Goal: Check status: Check status

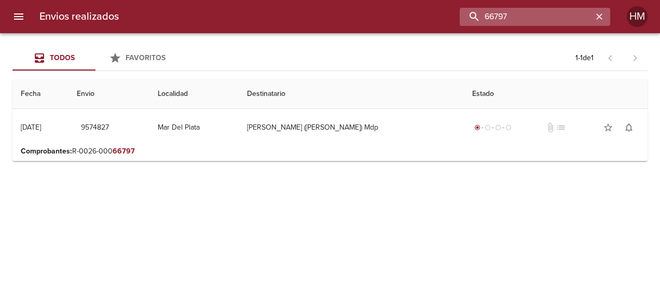
click at [533, 21] on input "66797" at bounding box center [526, 17] width 133 height 18
paste input "66786"
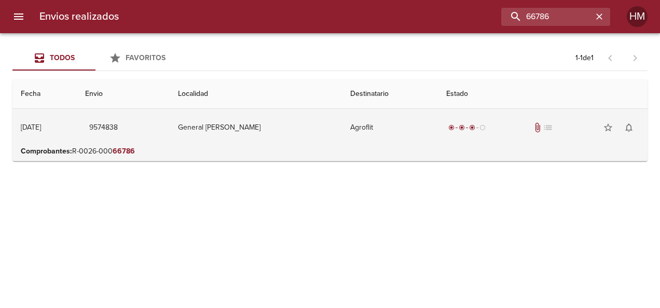
click at [314, 138] on td "General Pico" at bounding box center [256, 127] width 172 height 37
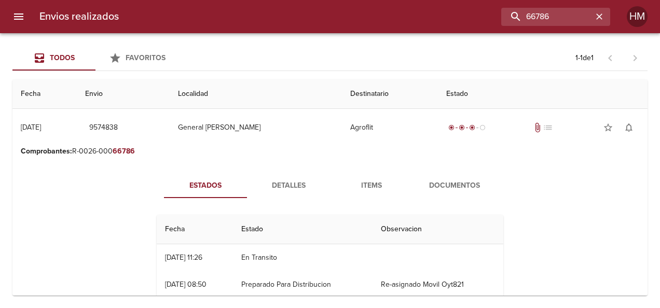
scroll to position [52, 0]
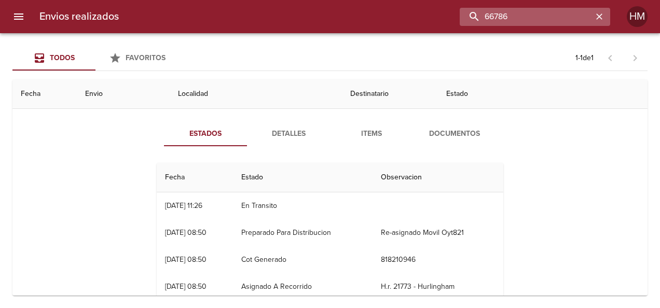
click at [559, 21] on input "66786" at bounding box center [526, 17] width 133 height 18
paste input "90"
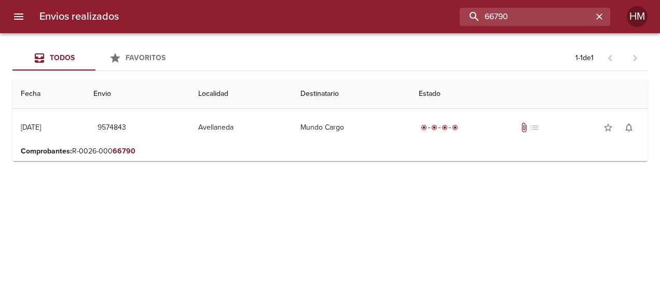
scroll to position [0, 0]
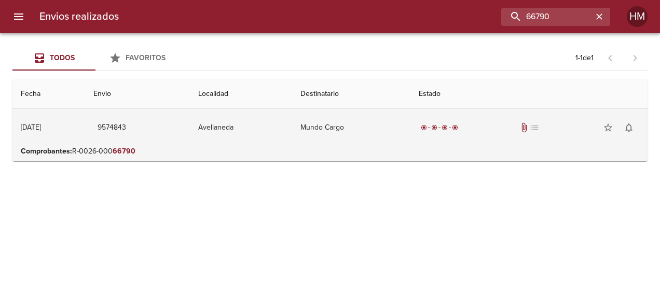
click at [405, 132] on td "Mundo Cargo" at bounding box center [351, 127] width 118 height 37
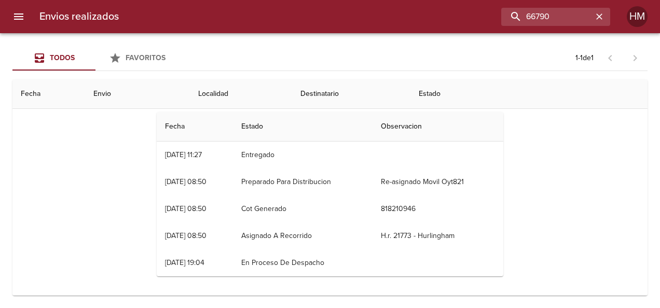
scroll to position [104, 0]
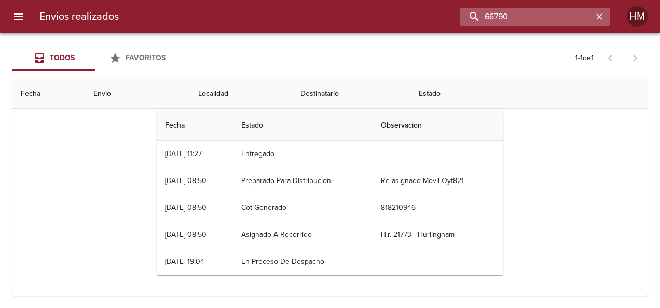
click at [570, 13] on input "66790" at bounding box center [526, 17] width 133 height 18
paste input "807"
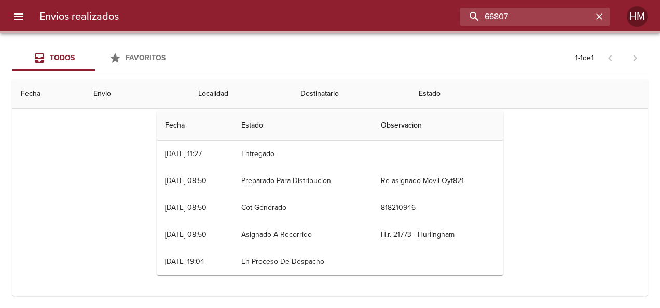
scroll to position [0, 0]
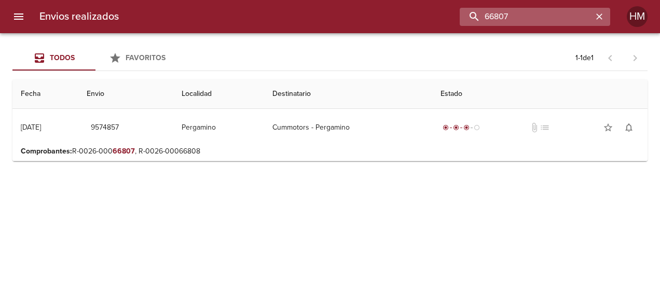
click at [490, 13] on input "66807" at bounding box center [526, 17] width 133 height 18
paste input "5"
click at [537, 20] on input "66805" at bounding box center [526, 17] width 133 height 18
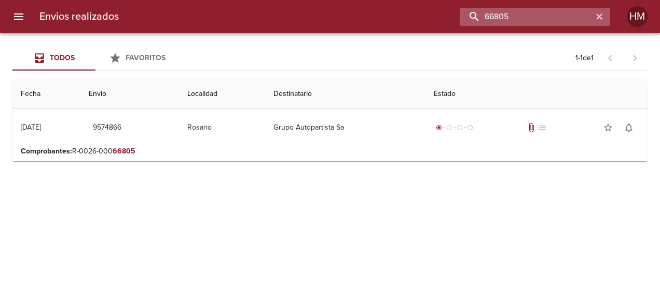
paste input "6"
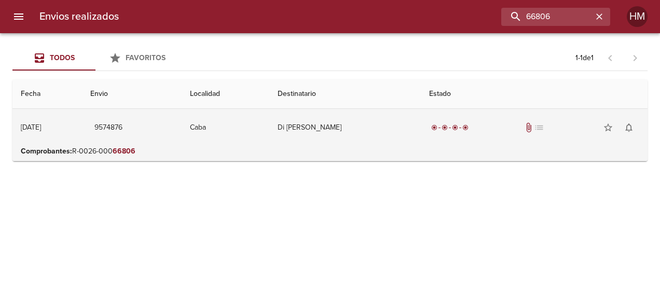
click at [314, 135] on td "Di [PERSON_NAME]" at bounding box center [345, 127] width 152 height 37
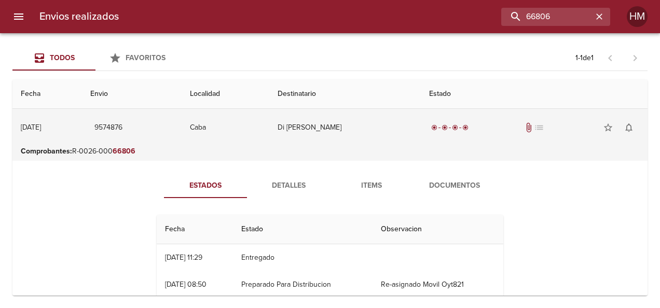
scroll to position [52, 0]
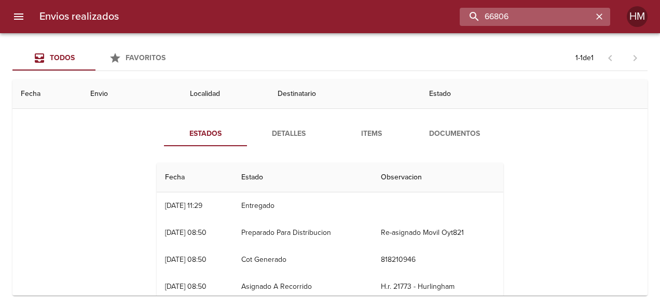
click at [544, 19] on input "66806" at bounding box center [526, 17] width 133 height 18
paste input "798"
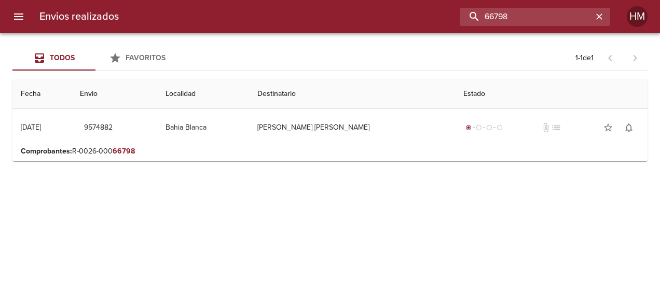
scroll to position [0, 0]
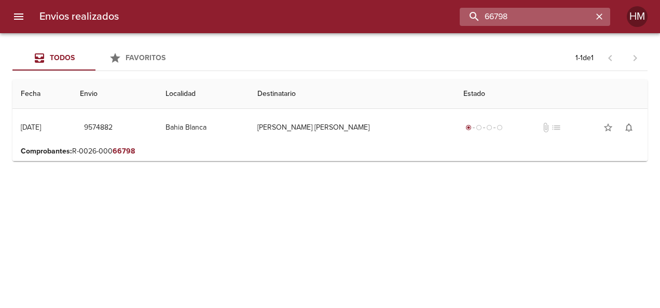
click at [520, 16] on input "66798" at bounding box center [526, 17] width 133 height 18
paste input "5"
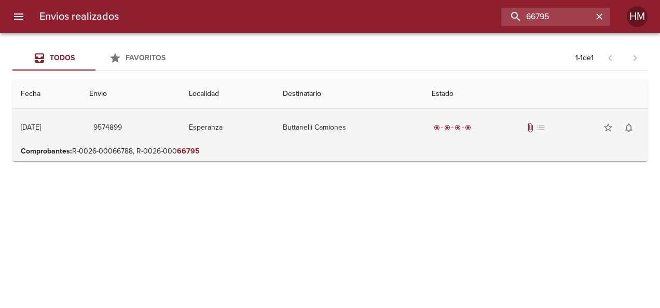
click at [296, 140] on td "Buttanelli Camiones" at bounding box center [348, 127] width 149 height 37
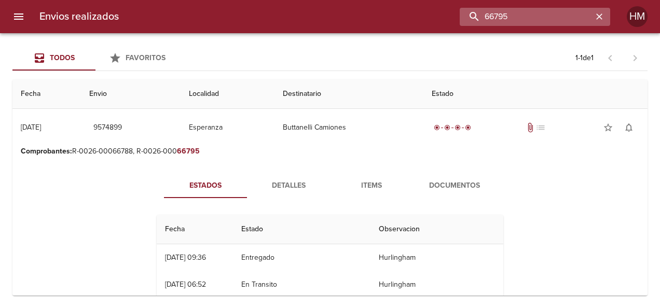
click at [542, 17] on input "66795" at bounding box center [526, 17] width 133 height 18
paste input "4"
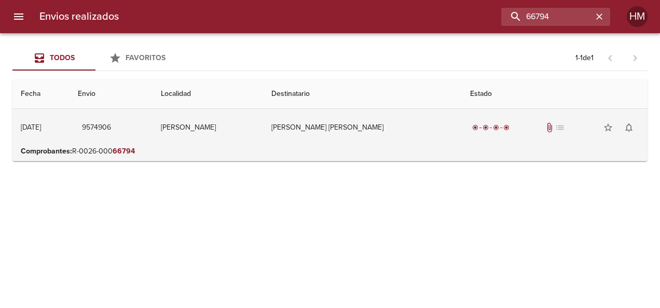
click at [414, 131] on td "[PERSON_NAME] [PERSON_NAME]" at bounding box center [362, 127] width 198 height 37
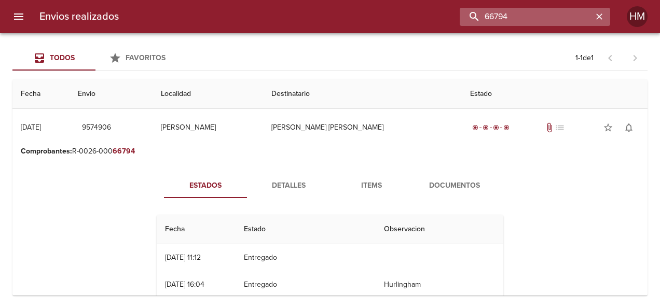
click at [545, 18] on input "66794" at bounding box center [526, 17] width 133 height 18
paste input "812"
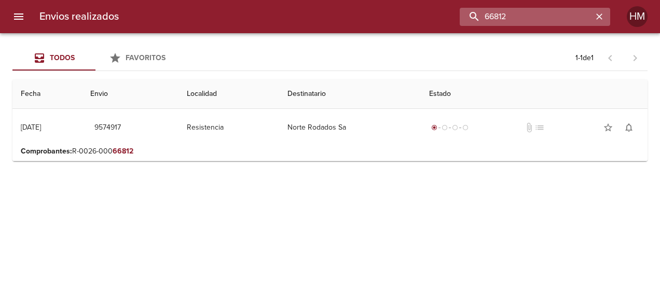
click at [551, 19] on input "66812" at bounding box center [526, 17] width 133 height 18
paste input "789"
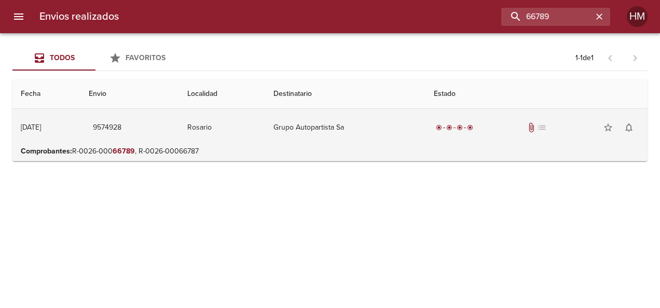
click at [289, 135] on td "Grupo Autopartista Sa" at bounding box center [345, 127] width 161 height 37
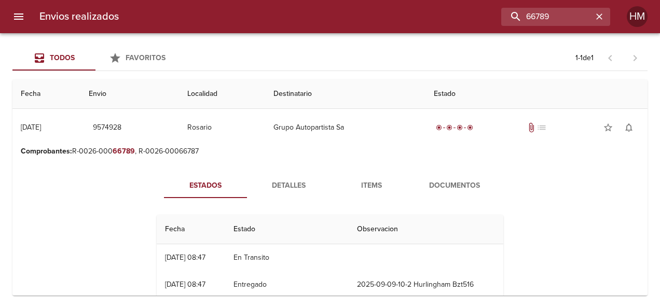
scroll to position [52, 0]
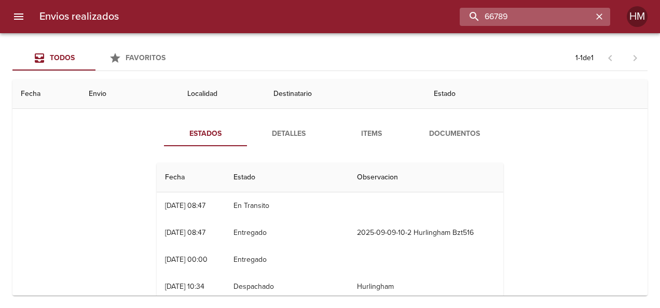
click at [523, 17] on input "66789" at bounding box center [526, 17] width 133 height 18
paste input "802"
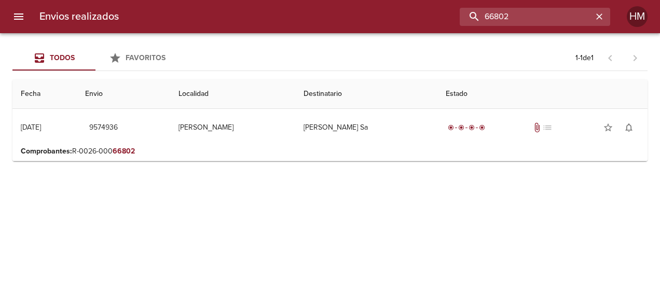
scroll to position [0, 0]
click at [343, 149] on p "Comprobantes : R-0026-000 66802" at bounding box center [330, 151] width 619 height 10
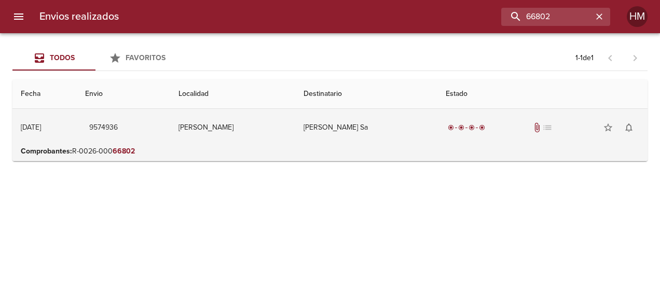
click at [339, 130] on td "[PERSON_NAME] Sa" at bounding box center [366, 127] width 142 height 37
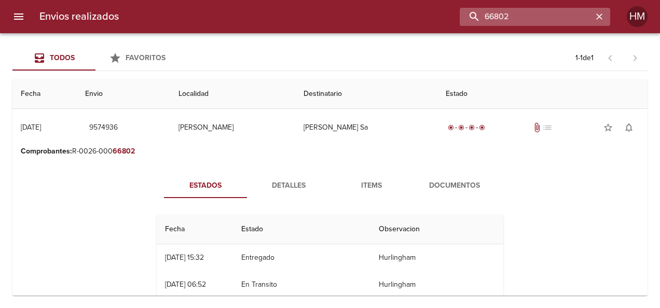
click at [547, 15] on input "66802" at bounding box center [526, 17] width 133 height 18
paste input "785"
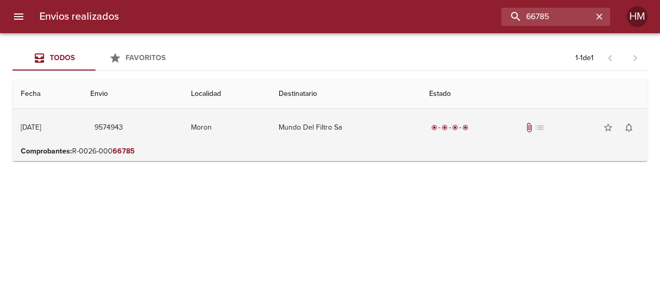
click at [337, 129] on td "Mundo Del Filtro Sa" at bounding box center [345, 127] width 150 height 37
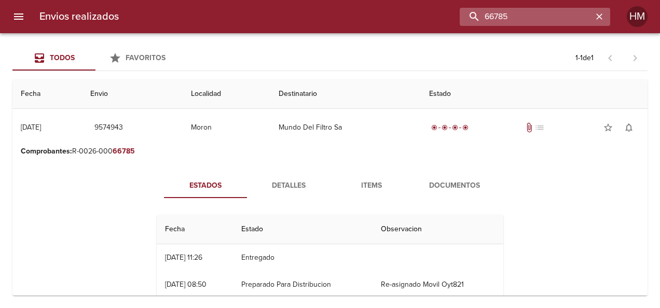
click at [550, 22] on input "66785" at bounding box center [526, 17] width 133 height 18
paste input "4"
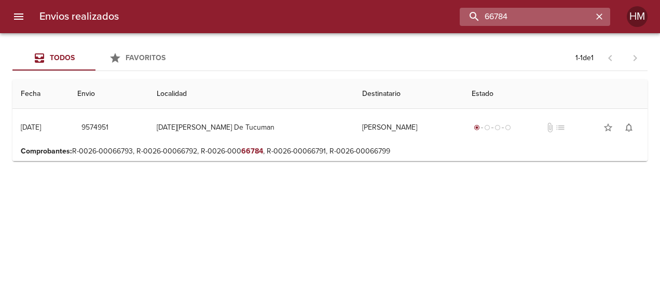
click at [501, 20] on input "66784" at bounding box center [526, 17] width 133 height 18
paste input "801"
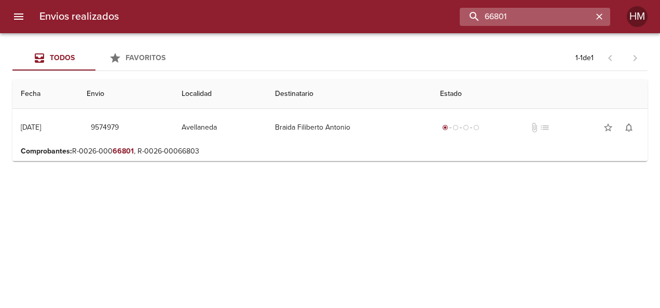
click at [523, 12] on input "66801" at bounding box center [526, 17] width 133 height 18
paste input "0"
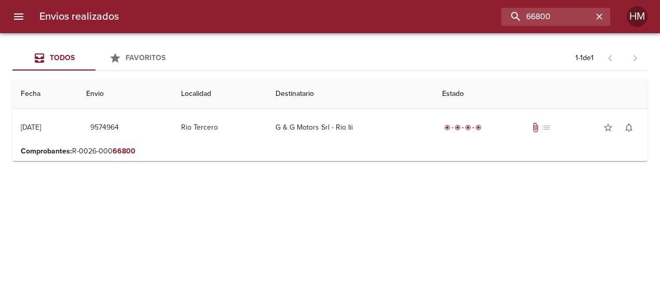
click at [323, 146] on p "Comprobantes : R-0026-000 66800" at bounding box center [330, 151] width 619 height 10
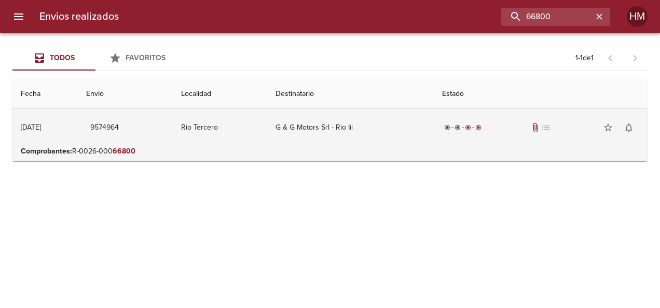
click at [311, 132] on td "G & G Motors Srl - Rio Iii" at bounding box center [350, 127] width 167 height 37
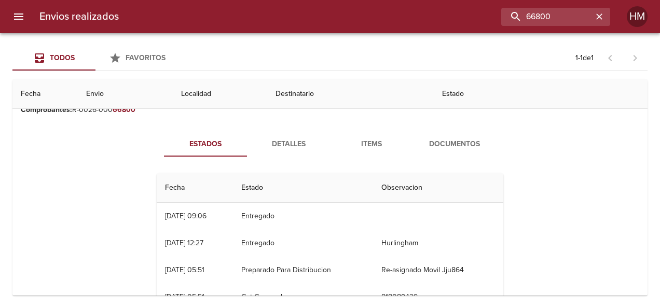
scroll to position [104, 0]
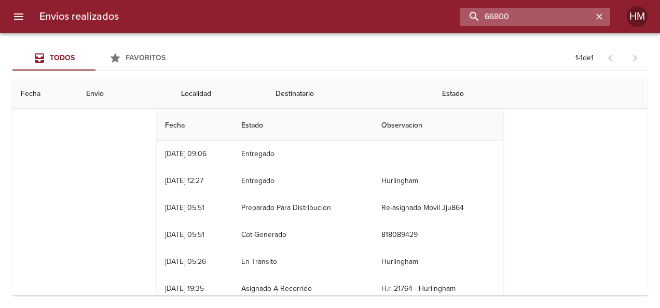
click at [551, 18] on input "66800" at bounding box center [526, 17] width 133 height 18
paste input "4"
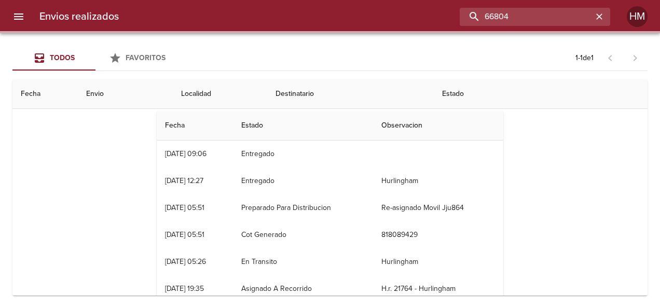
scroll to position [0, 0]
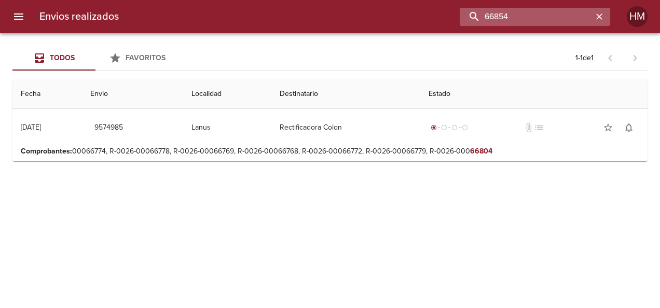
type input "66854"
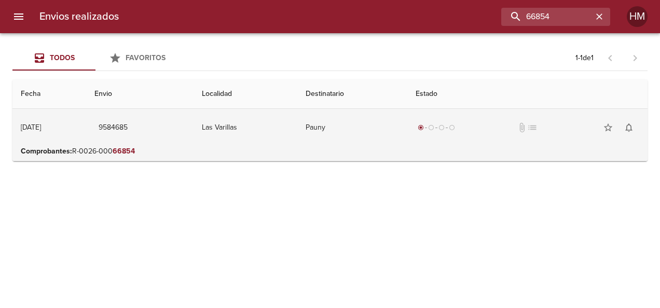
click at [275, 135] on td "Las Varillas" at bounding box center [246, 127] width 104 height 37
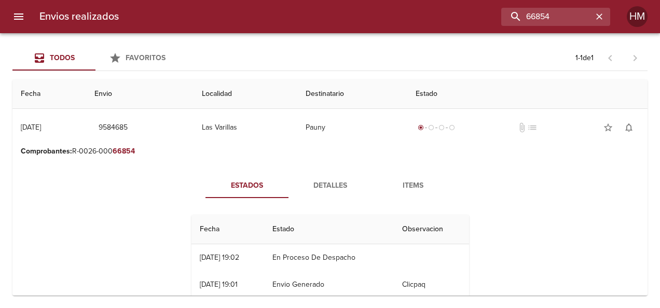
click at [320, 186] on span "Detalles" at bounding box center [330, 186] width 71 height 13
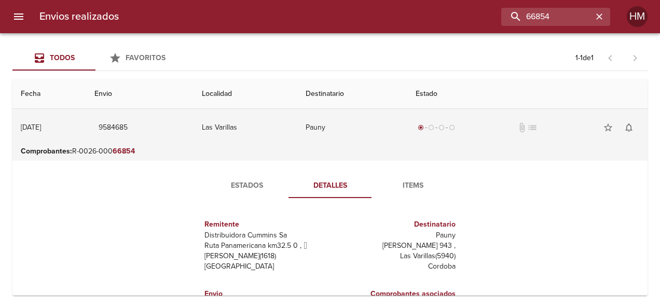
scroll to position [52, 0]
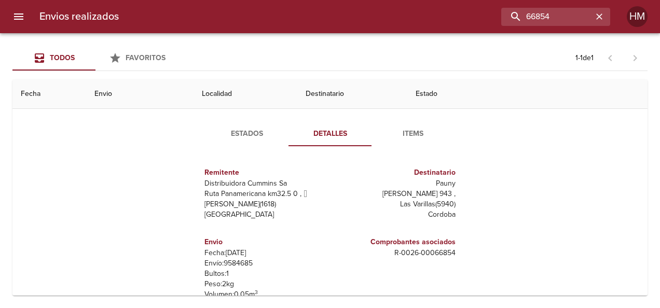
click at [242, 264] on p "Envío: 9584685" at bounding box center [264, 263] width 121 height 10
copy p "9584685"
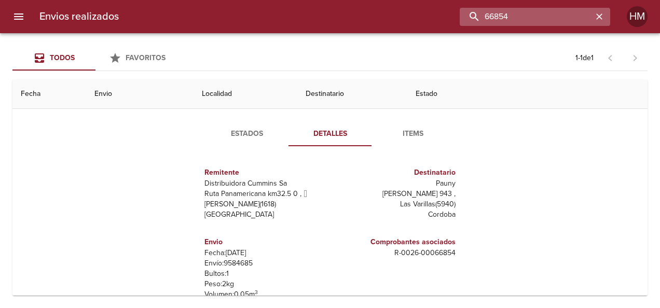
click at [564, 17] on input "66854" at bounding box center [526, 17] width 133 height 18
type input "3329"
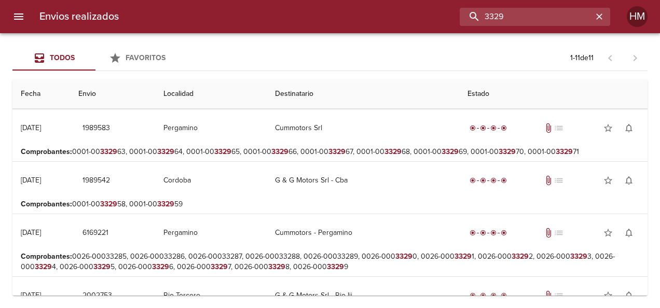
scroll to position [0, 0]
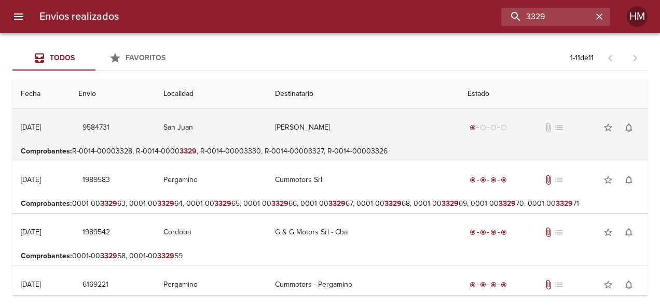
click at [385, 120] on td "[PERSON_NAME]" at bounding box center [363, 127] width 193 height 37
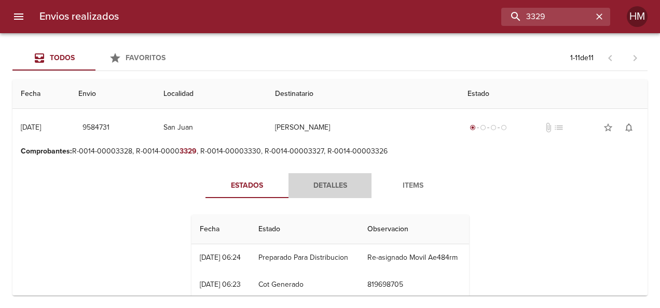
click at [318, 186] on span "Detalles" at bounding box center [330, 186] width 71 height 13
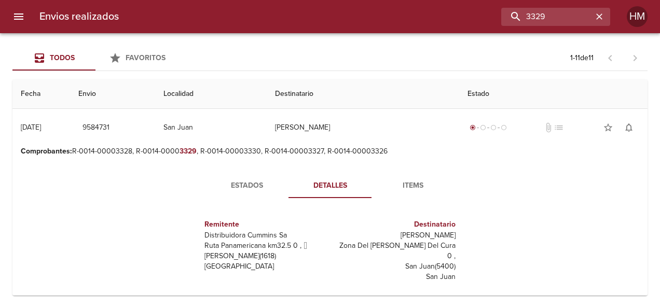
scroll to position [104, 0]
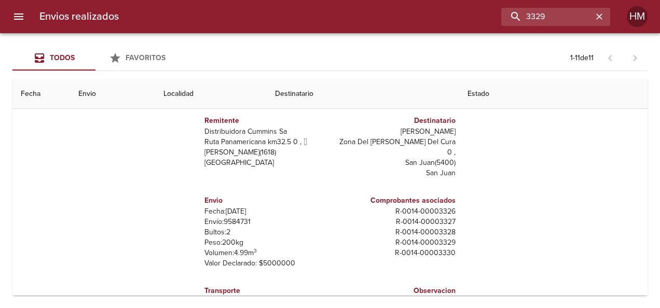
click at [226, 217] on p "Envío: 9584731" at bounding box center [264, 222] width 121 height 10
copy p "9584731"
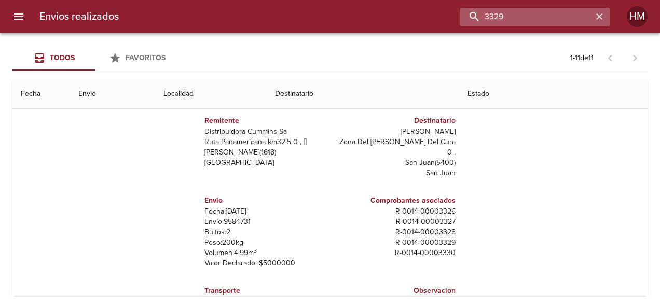
click at [546, 13] on input "3329" at bounding box center [526, 17] width 133 height 18
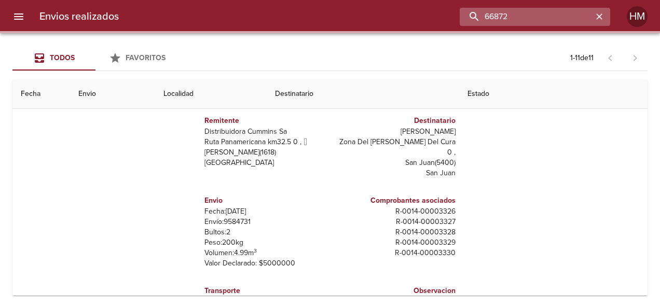
scroll to position [0, 0]
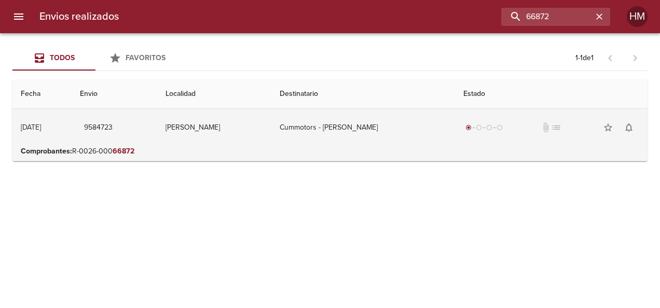
click at [354, 126] on td "Cummotors - [PERSON_NAME]" at bounding box center [362, 127] width 183 height 37
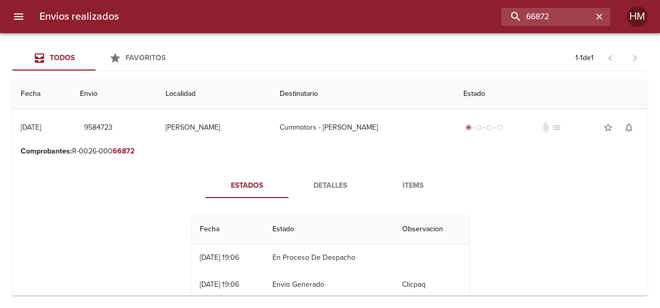
click at [310, 178] on button "Detalles" at bounding box center [330, 185] width 83 height 25
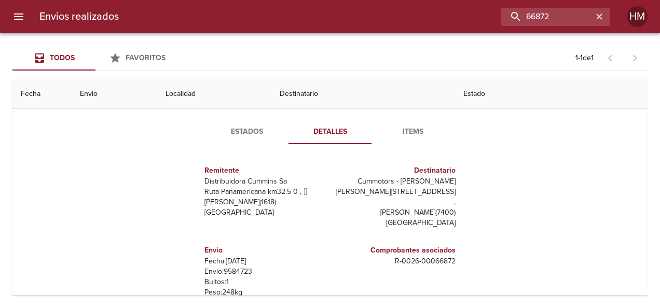
scroll to position [104, 0]
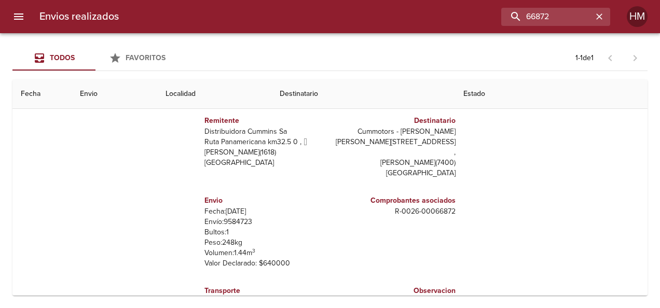
click at [241, 217] on p "Envío: 9584723" at bounding box center [264, 222] width 121 height 10
copy p "9584723"
click at [558, 12] on input "66872" at bounding box center [526, 17] width 133 height 18
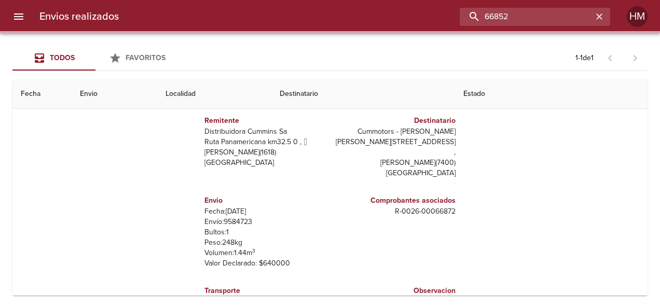
scroll to position [0, 0]
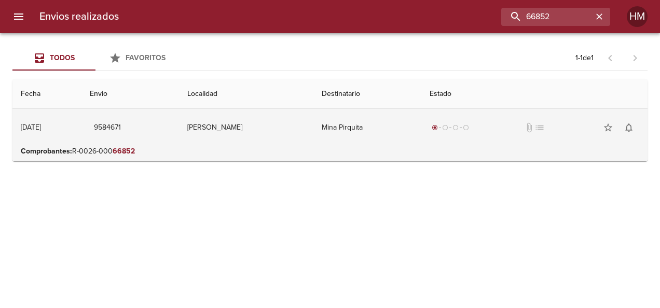
click at [363, 127] on td "Mina Pirquita" at bounding box center [367, 127] width 108 height 37
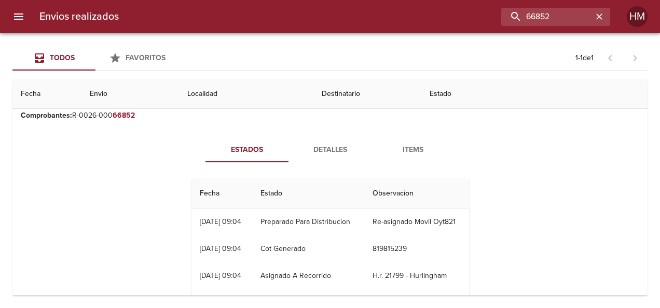
scroll to position [52, 0]
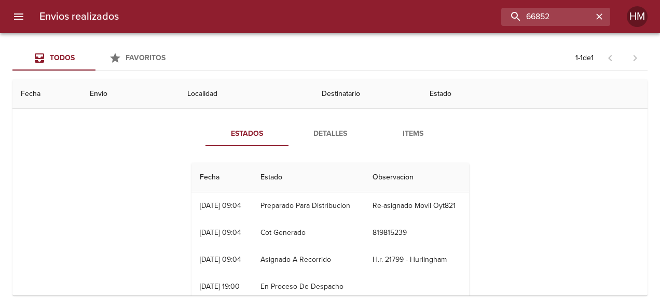
click at [340, 133] on span "Detalles" at bounding box center [330, 134] width 71 height 13
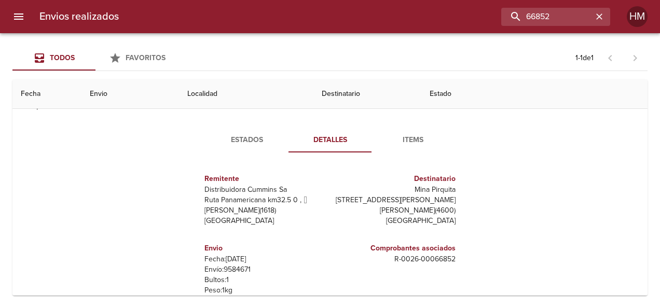
scroll to position [104, 0]
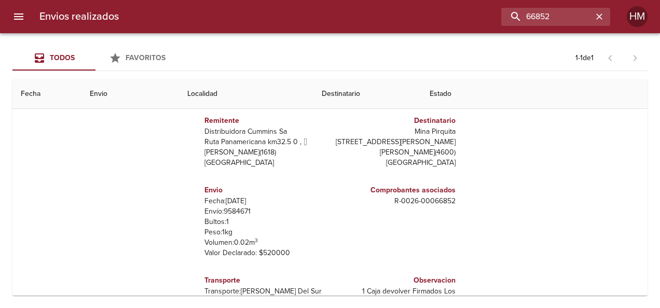
click at [238, 209] on p "Envío: 9584671" at bounding box center [264, 212] width 121 height 10
copy p "9584671"
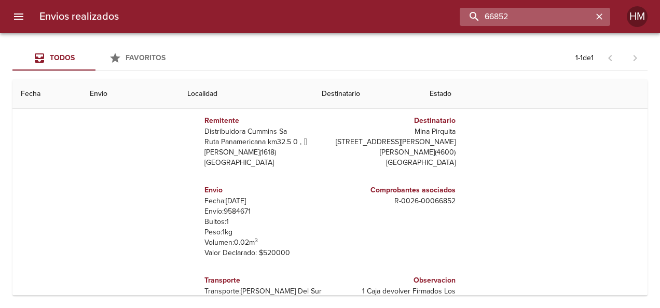
click at [562, 10] on input "66852" at bounding box center [526, 17] width 133 height 18
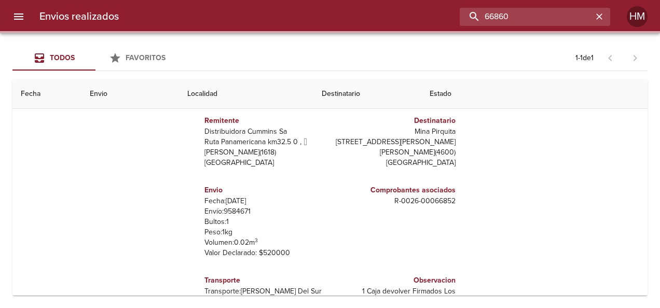
scroll to position [0, 0]
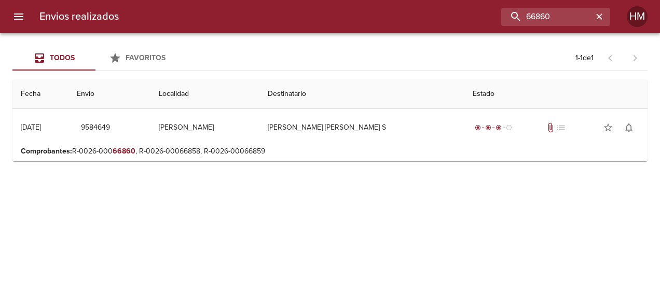
click at [391, 160] on td "Comprobantes : R-0026-000 66860 , R-0026-00066858, R-0026-00066859" at bounding box center [329, 153] width 635 height 15
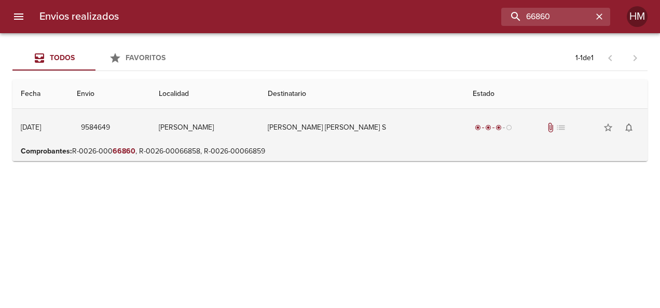
click at [386, 122] on td "[PERSON_NAME] [PERSON_NAME] S" at bounding box center [361, 127] width 205 height 37
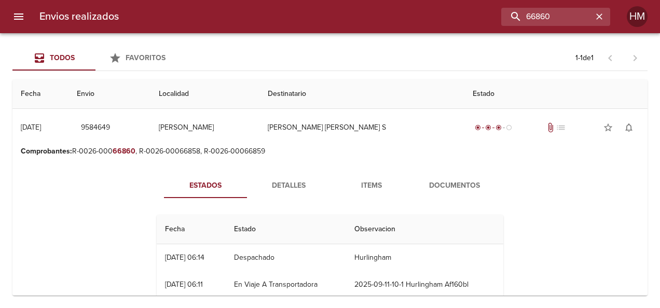
click at [296, 182] on span "Detalles" at bounding box center [288, 186] width 71 height 13
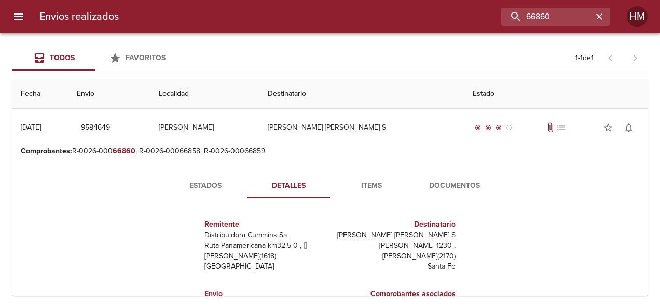
scroll to position [52, 0]
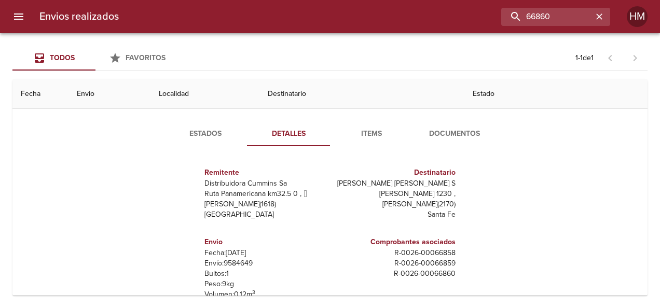
click at [240, 261] on p "Envío: 9584649" at bounding box center [264, 263] width 121 height 10
copy p "9584649"
click at [564, 15] on input "66860" at bounding box center [526, 17] width 133 height 18
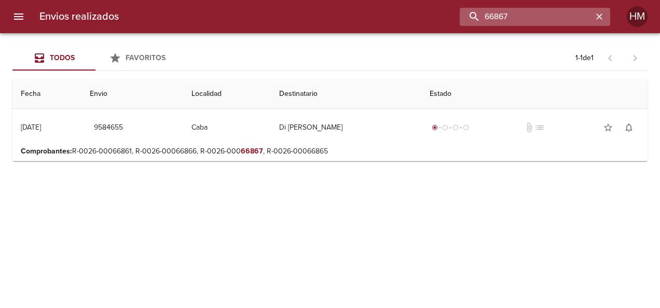
scroll to position [0, 0]
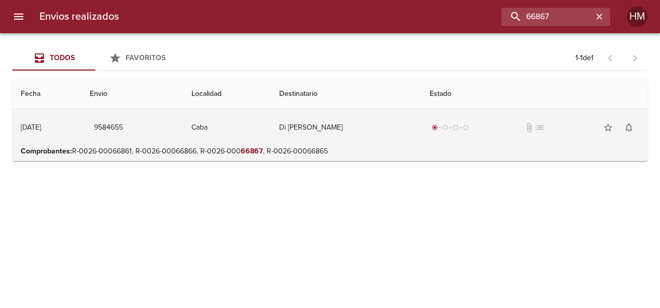
click at [337, 120] on td "Di [PERSON_NAME]" at bounding box center [346, 127] width 151 height 37
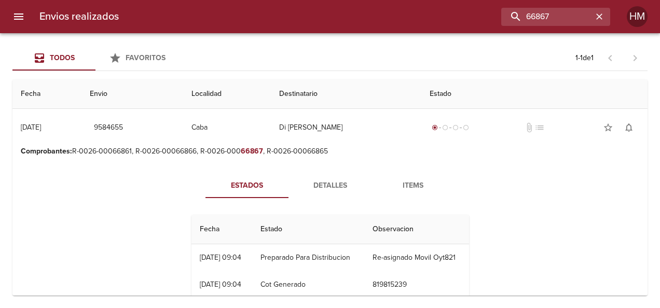
click at [332, 182] on span "Detalles" at bounding box center [330, 186] width 71 height 13
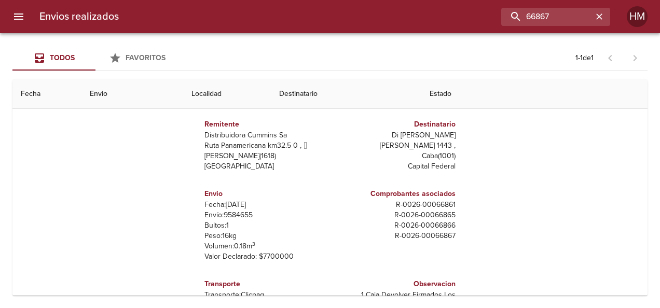
scroll to position [104, 0]
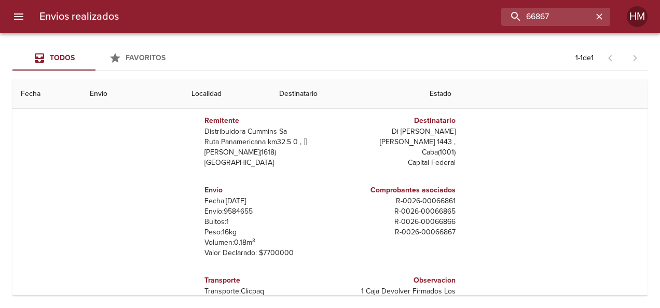
click at [237, 209] on p "Envío: 9584655" at bounding box center [264, 212] width 121 height 10
copy p "9584655"
click at [559, 18] on input "66867" at bounding box center [526, 17] width 133 height 18
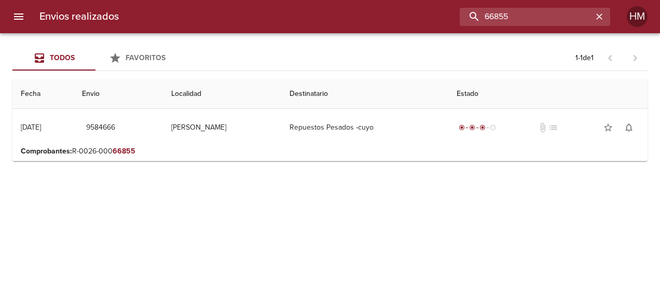
scroll to position [0, 0]
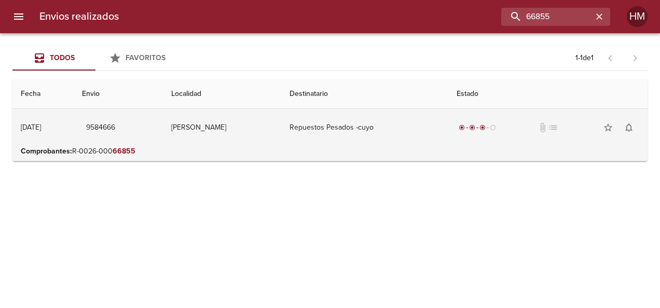
click at [367, 143] on td "Repuestos Pesados -cuyo" at bounding box center [364, 127] width 167 height 37
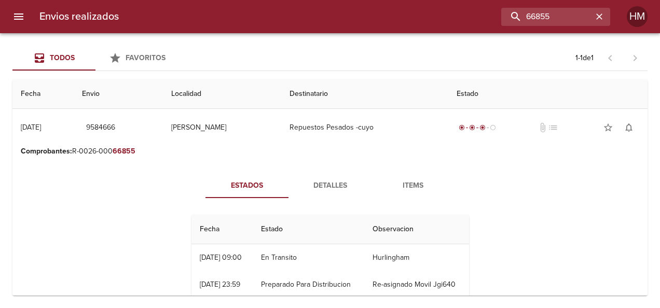
scroll to position [52, 0]
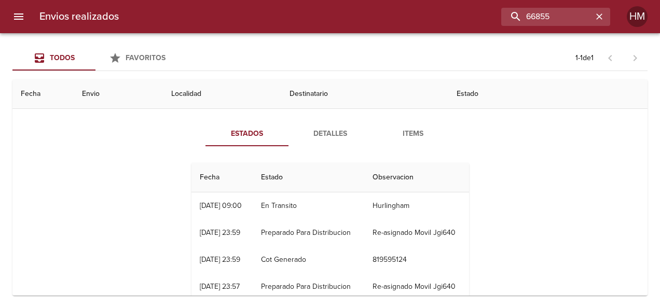
click at [321, 131] on span "Detalles" at bounding box center [330, 134] width 71 height 13
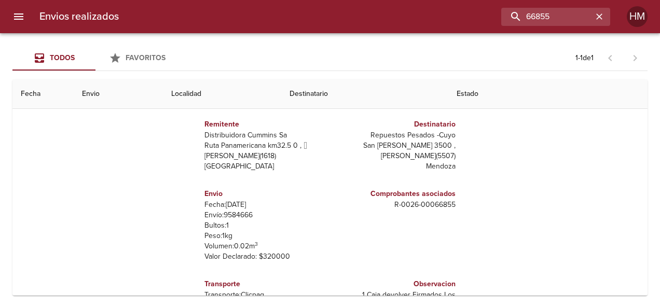
scroll to position [104, 0]
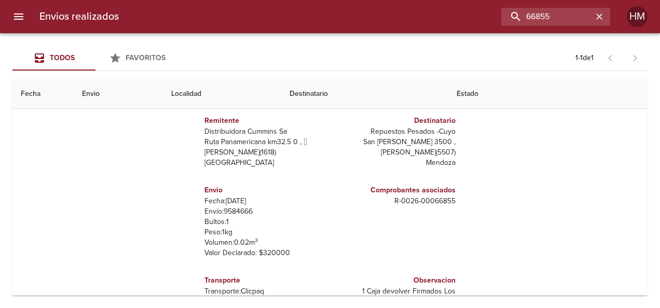
click at [238, 211] on p "Envío: 9584666" at bounding box center [264, 212] width 121 height 10
copy p "9584666"
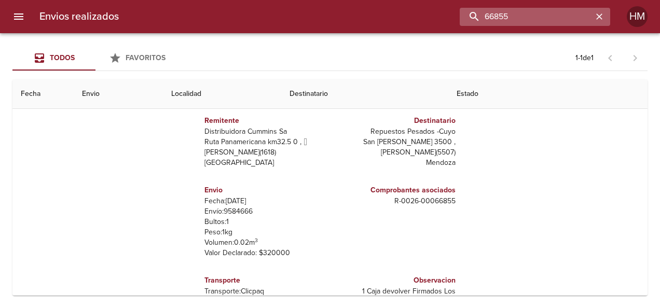
click at [561, 24] on input "66855" at bounding box center [526, 17] width 133 height 18
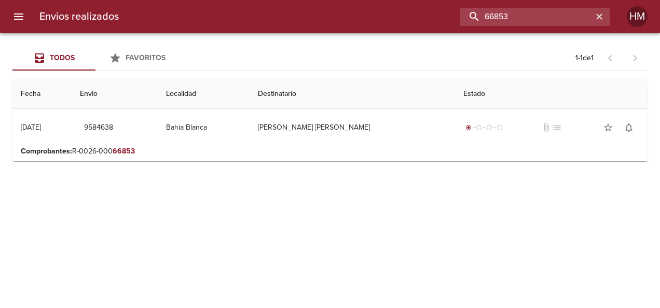
scroll to position [0, 0]
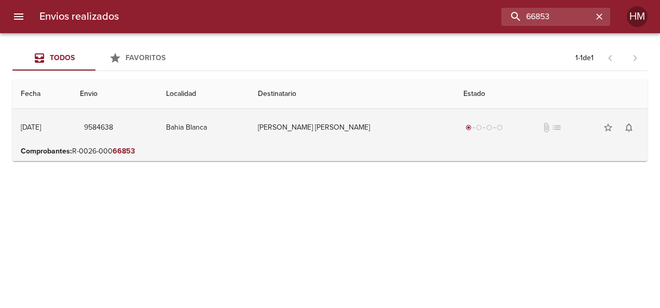
click at [363, 120] on td "[PERSON_NAME] [PERSON_NAME]" at bounding box center [352, 127] width 205 height 37
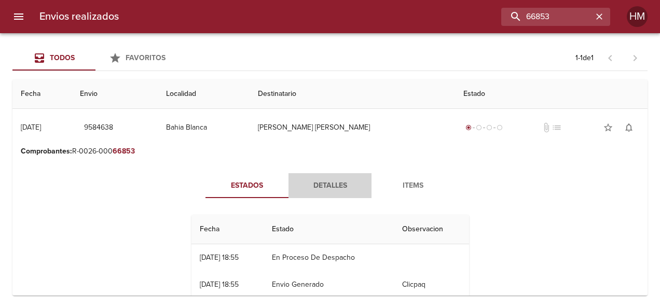
click at [323, 181] on span "Detalles" at bounding box center [330, 186] width 71 height 13
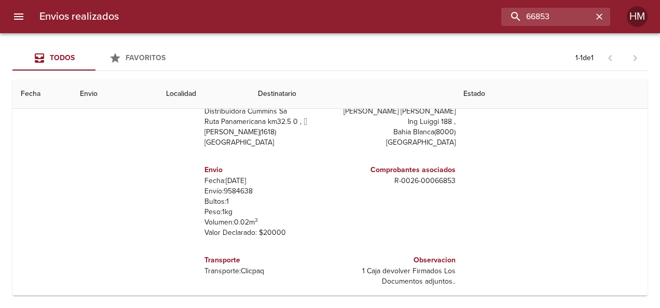
scroll to position [131, 0]
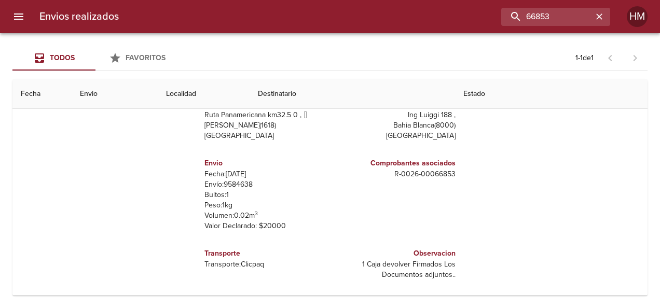
click at [238, 181] on p "Envío: 9584638" at bounding box center [264, 185] width 121 height 10
copy p "9584638"
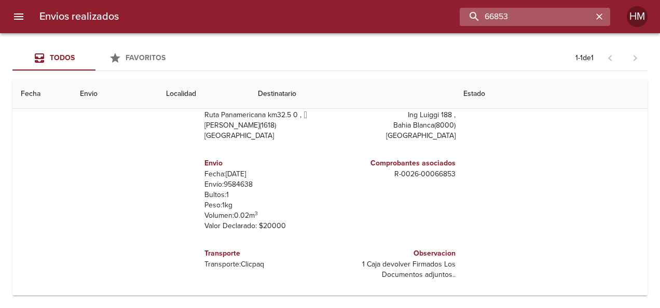
click at [549, 23] on input "66853" at bounding box center [526, 17] width 133 height 18
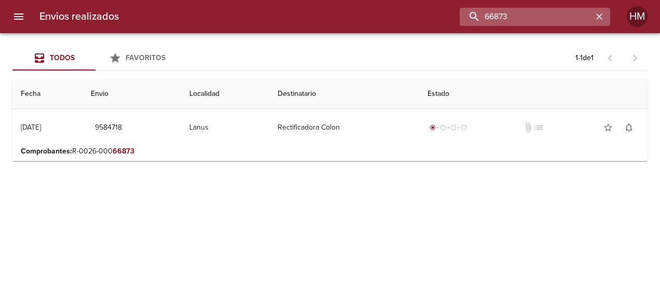
scroll to position [0, 0]
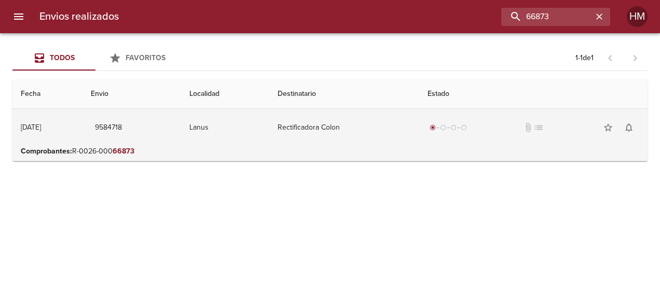
click at [323, 142] on td "Rectificadora Colon" at bounding box center [343, 127] width 149 height 37
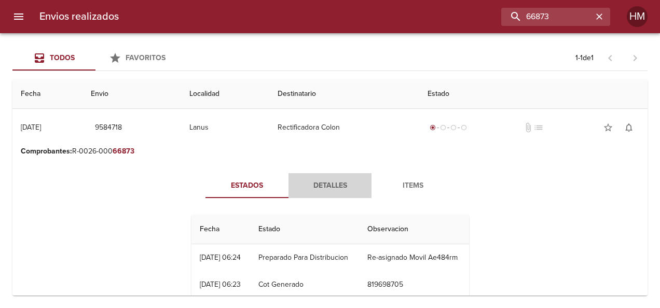
click at [313, 176] on button "Detalles" at bounding box center [330, 185] width 83 height 25
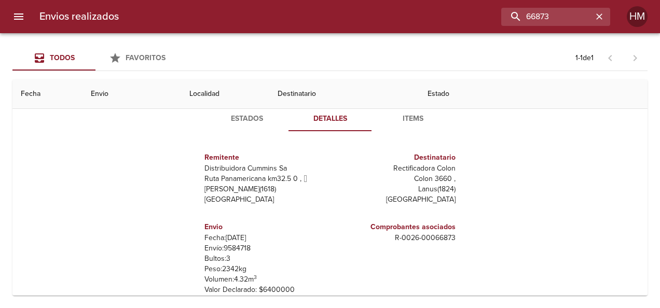
scroll to position [131, 0]
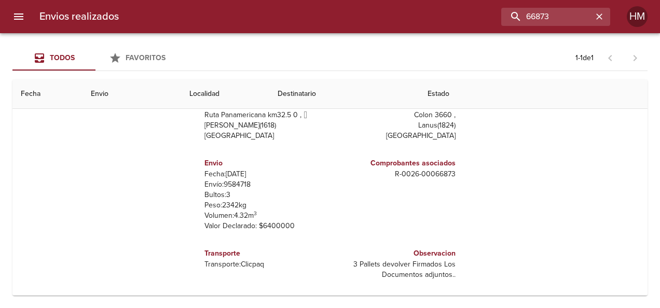
click at [230, 185] on p "Envío: 9584718" at bounding box center [264, 185] width 121 height 10
copy p "9584718"
click at [572, 15] on input "66873" at bounding box center [526, 17] width 133 height 18
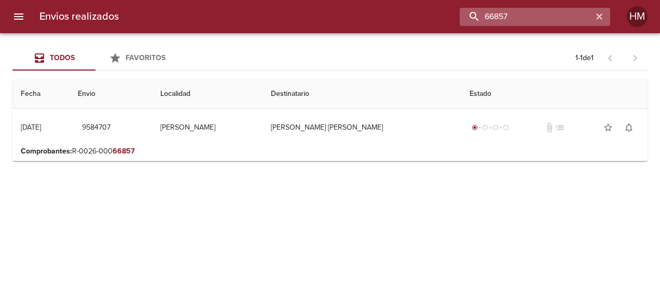
scroll to position [0, 0]
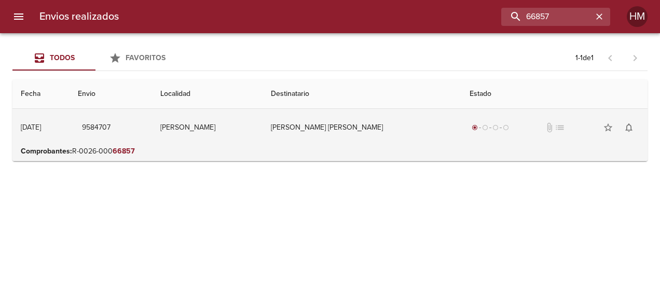
click at [322, 142] on td "[PERSON_NAME] [PERSON_NAME]" at bounding box center [362, 127] width 199 height 37
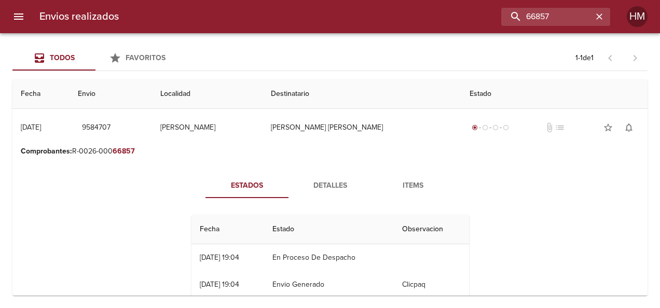
click at [327, 181] on span "Detalles" at bounding box center [330, 186] width 71 height 13
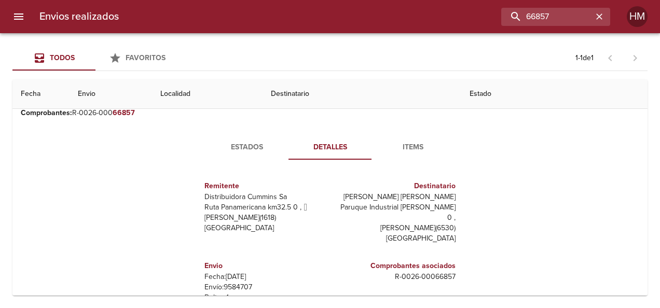
scroll to position [104, 0]
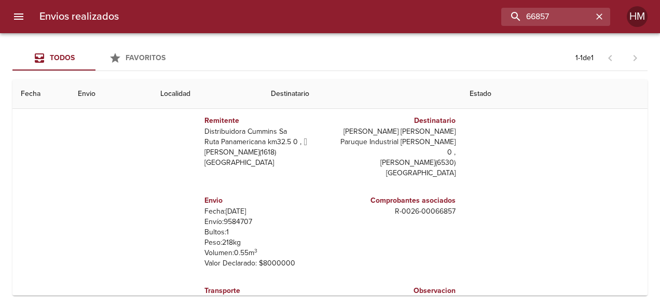
click at [234, 217] on p "Envío: 9584707" at bounding box center [264, 222] width 121 height 10
click at [570, 11] on input "66857" at bounding box center [526, 17] width 133 height 18
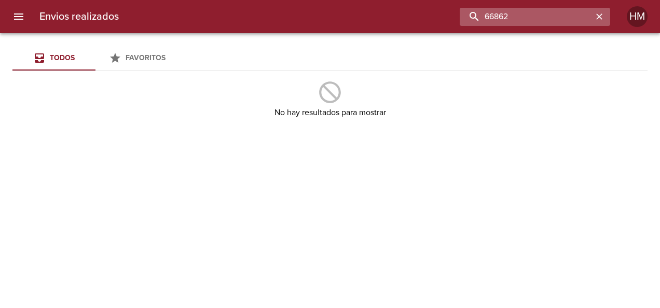
click at [570, 20] on input "66862" at bounding box center [526, 17] width 133 height 18
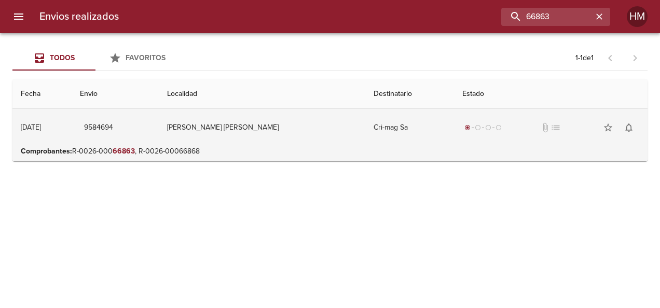
click at [365, 135] on td "Cri-mag Sa" at bounding box center [409, 127] width 89 height 37
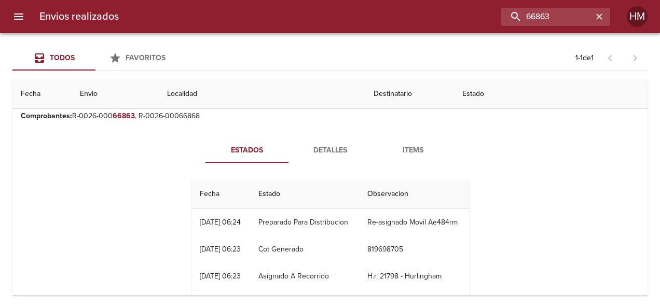
scroll to position [52, 0]
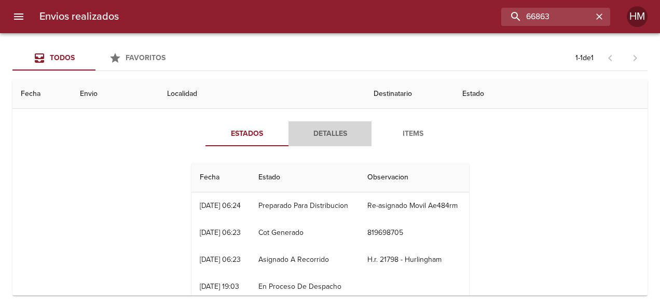
click at [335, 122] on button "Detalles" at bounding box center [330, 133] width 83 height 25
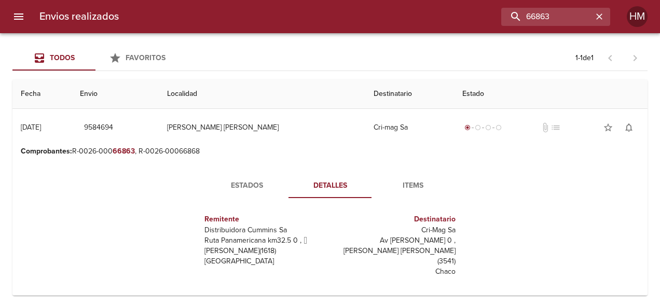
scroll to position [104, 0]
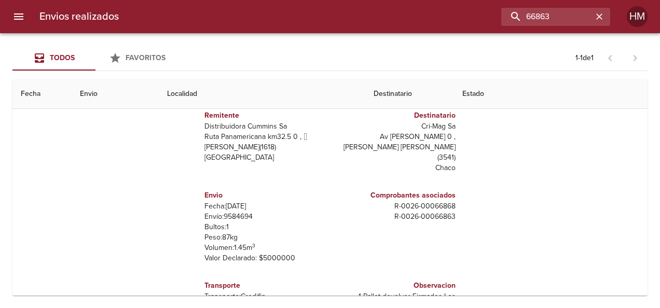
click at [237, 212] on p "Envío: 9584694" at bounding box center [264, 217] width 121 height 10
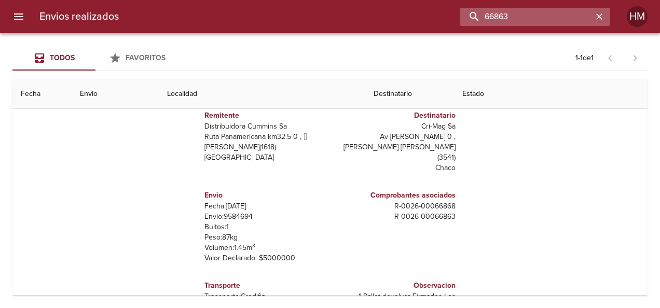
click at [559, 15] on input "66863" at bounding box center [526, 17] width 133 height 18
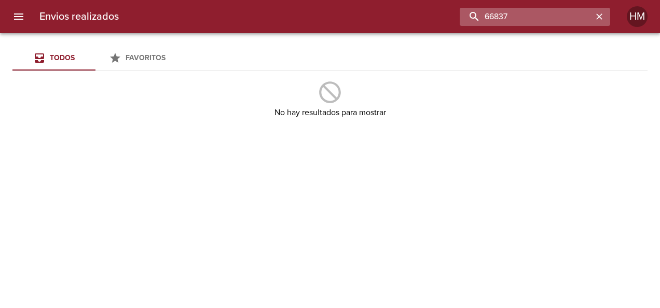
click at [524, 14] on input "66837" at bounding box center [526, 17] width 133 height 18
click at [525, 16] on input "66838" at bounding box center [526, 17] width 133 height 18
type input "6"
type input "66838"
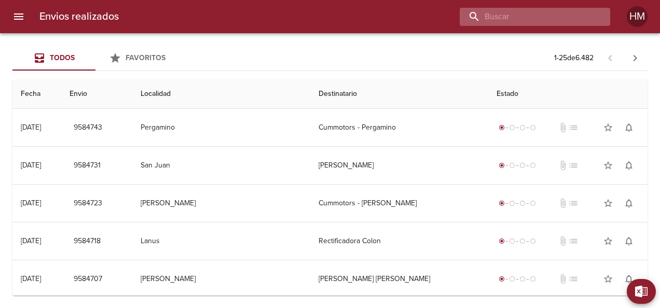
click at [563, 19] on input "buscar" at bounding box center [526, 17] width 133 height 18
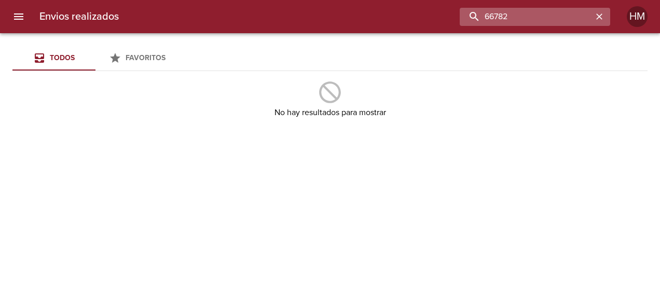
click at [549, 15] on input "66782" at bounding box center [526, 17] width 133 height 18
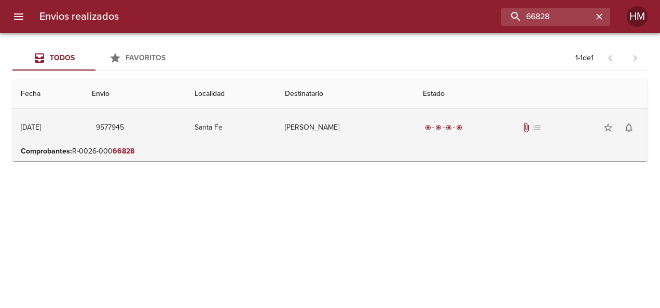
click at [396, 136] on td "[PERSON_NAME]" at bounding box center [346, 127] width 139 height 37
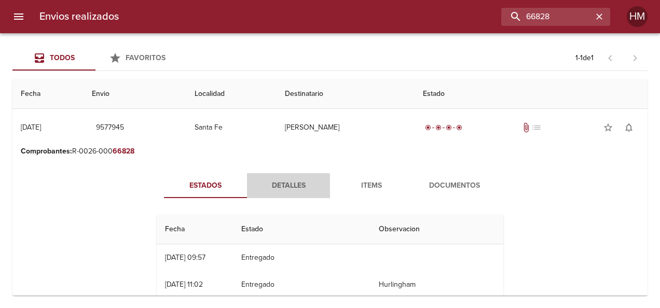
click at [290, 183] on span "Detalles" at bounding box center [288, 186] width 71 height 13
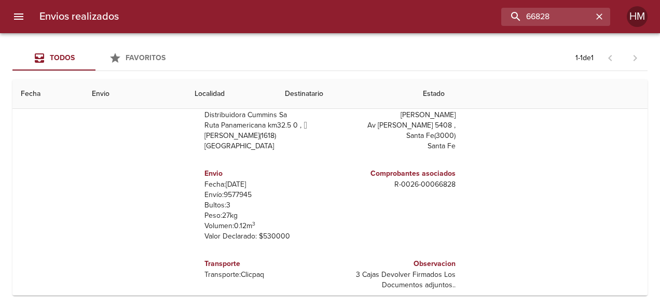
scroll to position [131, 0]
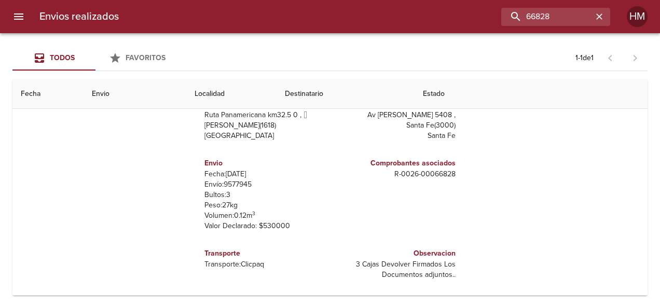
click at [226, 180] on p "Envío: 9577945" at bounding box center [264, 185] width 121 height 10
click at [229, 185] on p "Envío: 9577945" at bounding box center [264, 185] width 121 height 10
copy p "9577945"
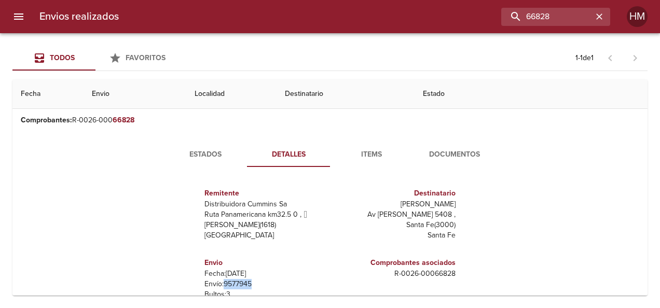
scroll to position [27, 0]
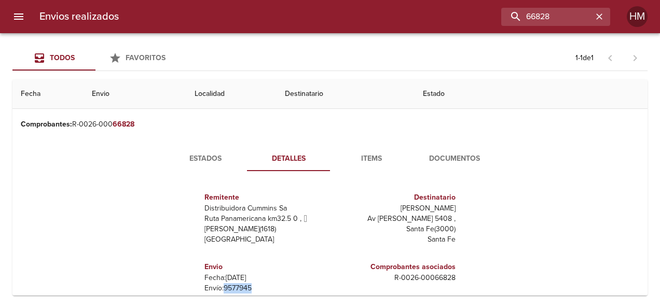
click at [218, 163] on span "Estados" at bounding box center [205, 159] width 71 height 13
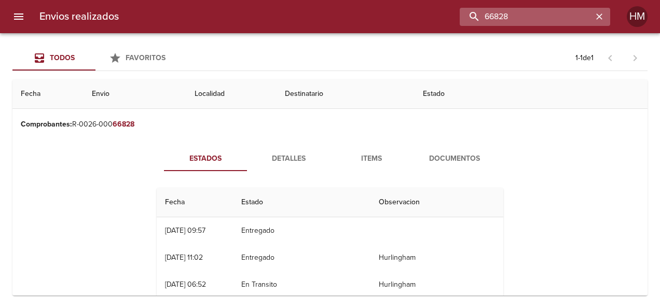
click at [573, 15] on input "66828" at bounding box center [526, 17] width 133 height 18
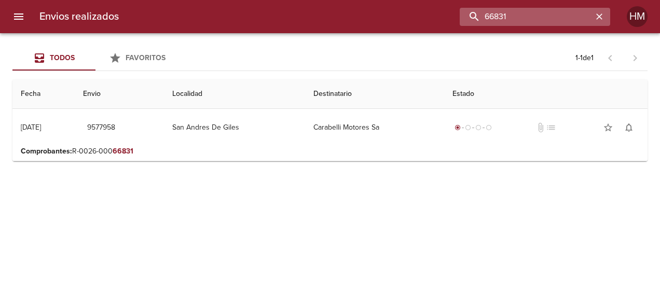
scroll to position [0, 0]
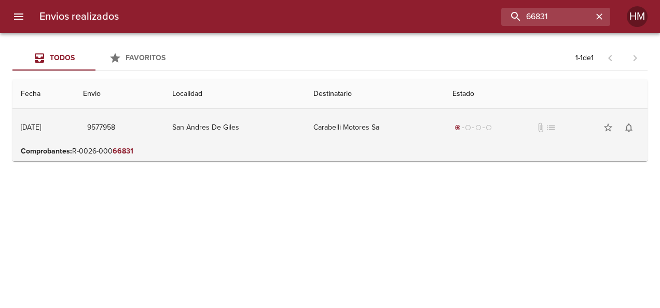
click at [238, 133] on td "San Andres De Giles" at bounding box center [234, 127] width 141 height 37
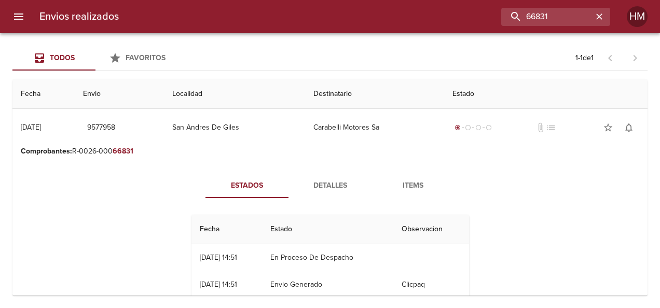
click at [323, 187] on span "Detalles" at bounding box center [330, 186] width 71 height 13
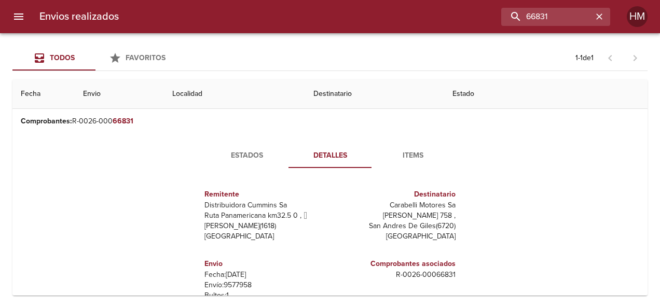
scroll to position [52, 0]
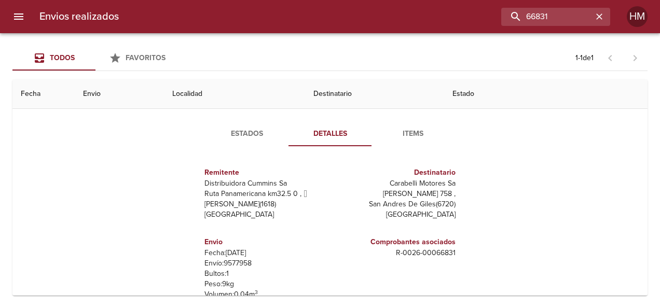
click at [226, 263] on p "Envío: 9577958" at bounding box center [264, 263] width 121 height 10
copy p "9577958"
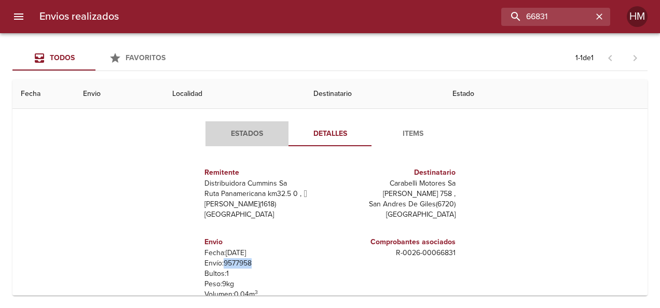
click at [241, 129] on span "Estados" at bounding box center [247, 134] width 71 height 13
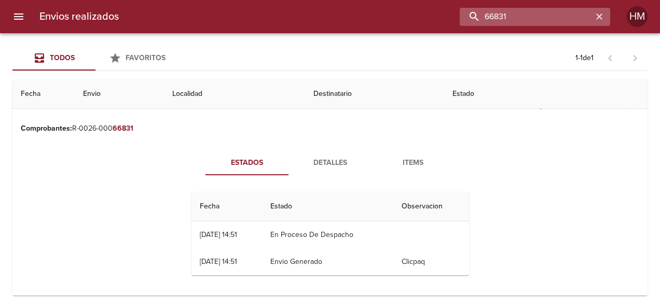
click at [579, 21] on input "66831" at bounding box center [526, 17] width 133 height 18
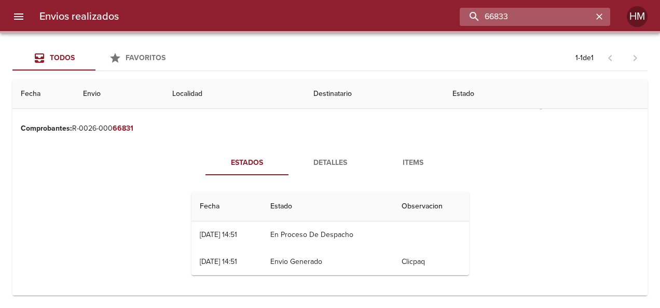
scroll to position [0, 0]
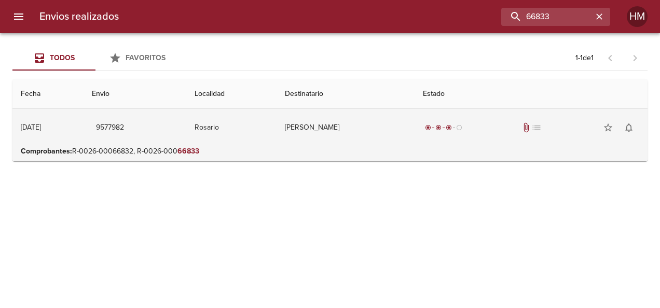
click at [464, 131] on div "radio_button_checked radio_button_checked radio_button_checked radio_button_unc…" at bounding box center [444, 127] width 42 height 10
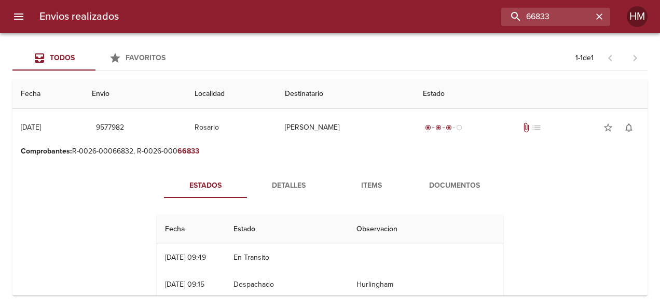
click at [271, 184] on span "Detalles" at bounding box center [288, 186] width 71 height 13
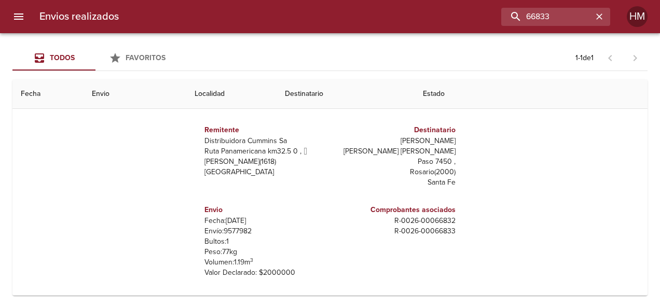
scroll to position [104, 0]
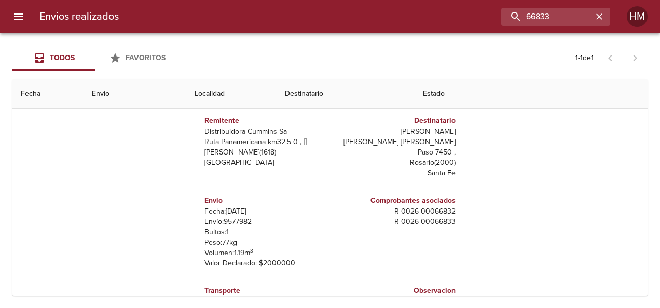
click at [238, 217] on p "Envío: 9577982" at bounding box center [264, 222] width 121 height 10
copy p "9577982"
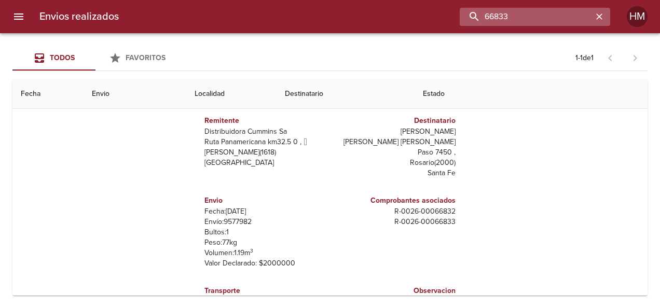
click at [574, 18] on input "66833" at bounding box center [526, 17] width 133 height 18
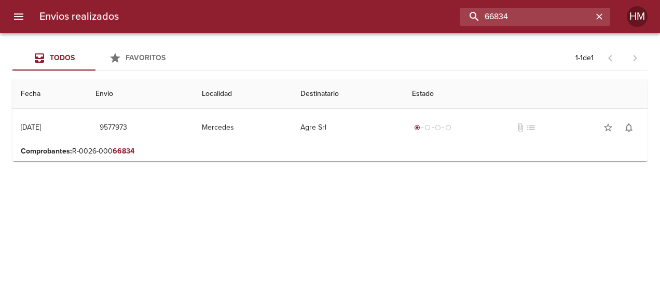
scroll to position [0, 0]
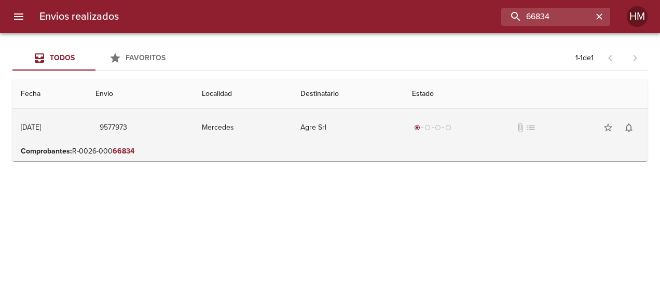
click at [292, 118] on td "Mercedes" at bounding box center [243, 127] width 99 height 37
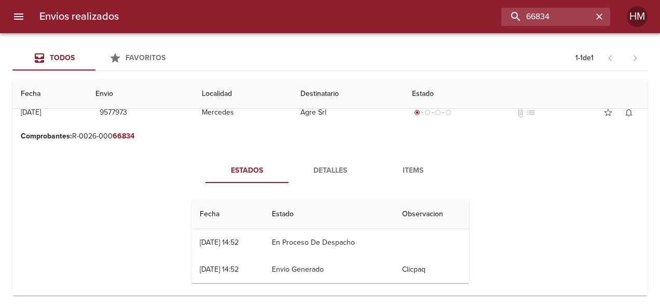
scroll to position [23, 0]
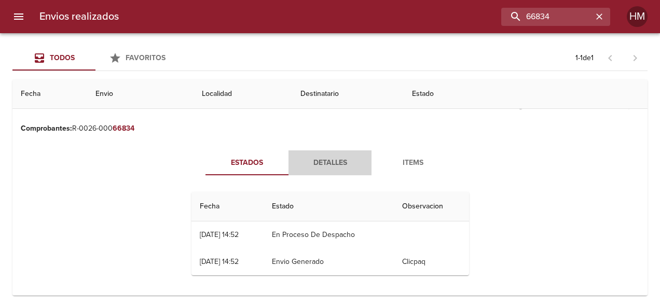
drag, startPoint x: 315, startPoint y: 158, endPoint x: 318, endPoint y: 184, distance: 26.0
click at [315, 158] on span "Detalles" at bounding box center [330, 163] width 71 height 13
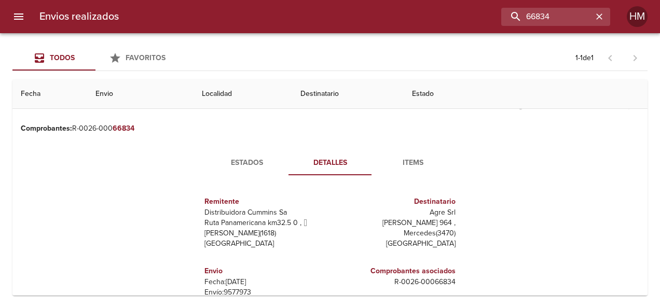
scroll to position [0, 0]
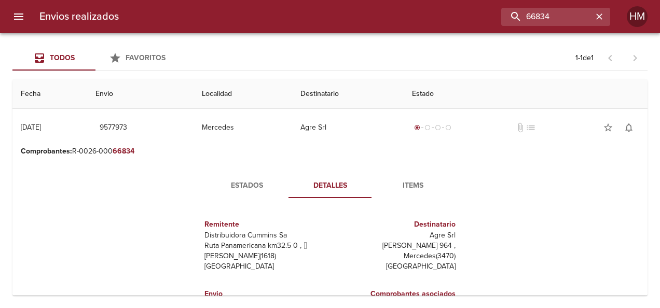
click at [320, 182] on span "Detalles" at bounding box center [330, 186] width 71 height 13
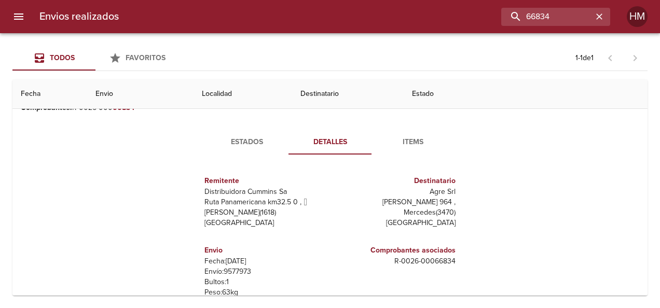
scroll to position [104, 0]
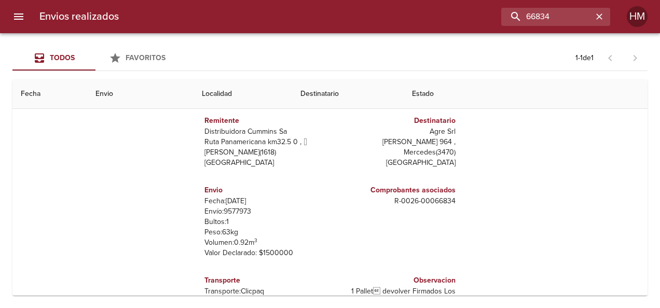
click at [238, 211] on p "Envío: 9577973" at bounding box center [264, 212] width 121 height 10
copy p "9577973"
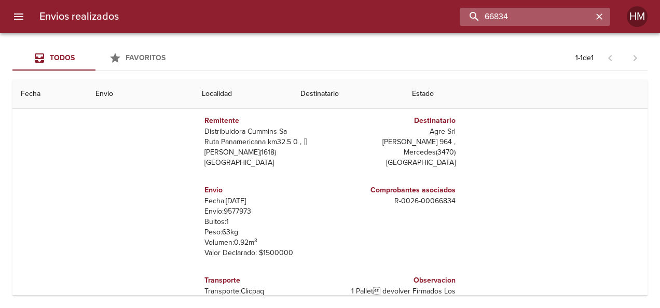
click at [546, 15] on input "66834" at bounding box center [526, 17] width 133 height 18
type input "66835"
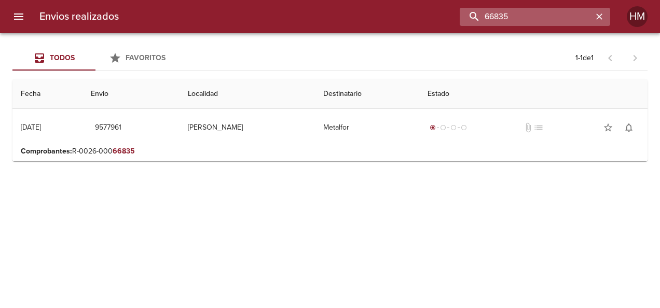
scroll to position [0, 0]
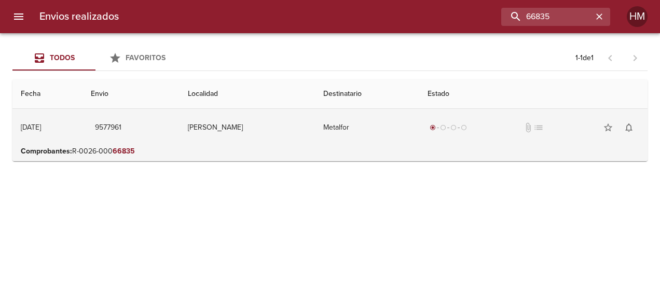
click at [347, 131] on td "Metalfor" at bounding box center [367, 127] width 104 height 37
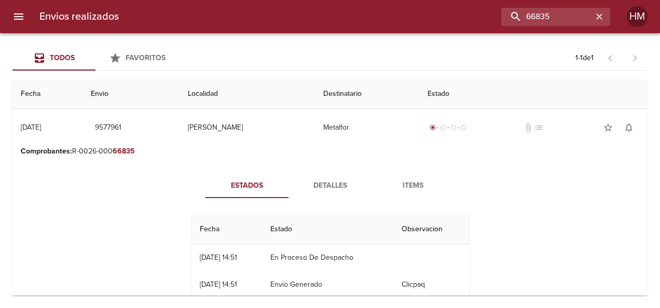
click at [324, 182] on span "Detalles" at bounding box center [330, 186] width 71 height 13
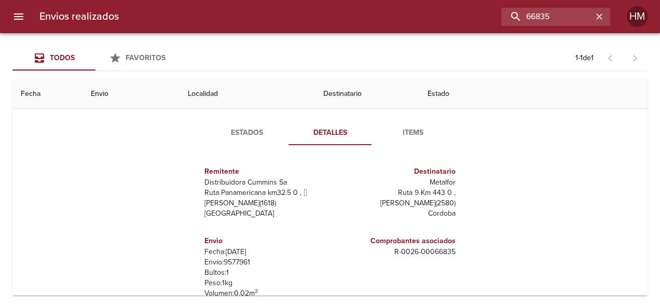
scroll to position [104, 0]
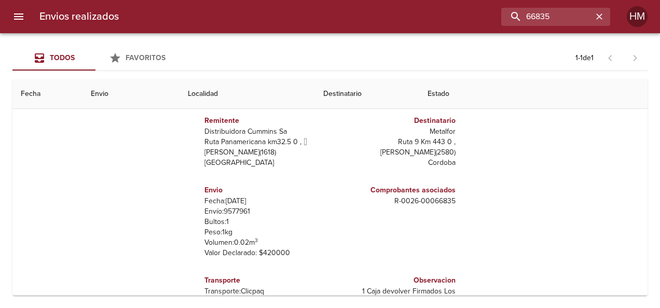
click at [234, 212] on p "Envío: 9577961" at bounding box center [264, 212] width 121 height 10
copy p "9577961"
